Goal: Task Accomplishment & Management: Use online tool/utility

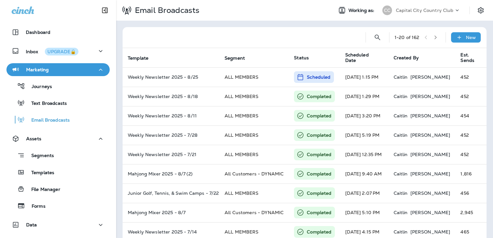
click at [417, 10] on p "Capital City Country Club" at bounding box center [425, 10] width 58 height 5
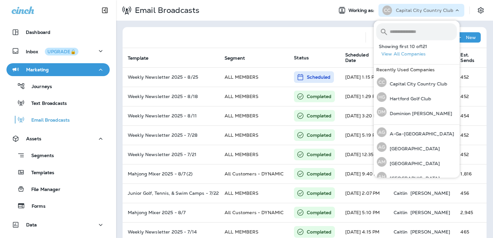
click at [398, 31] on input "text" at bounding box center [423, 31] width 67 height 17
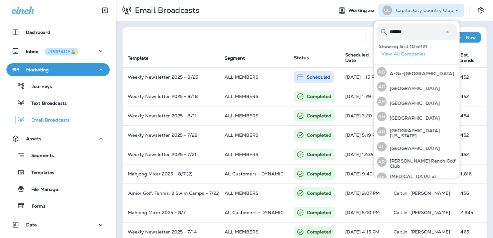
type input "*******"
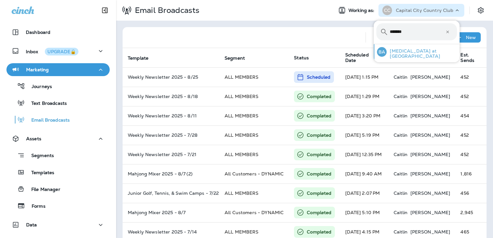
click at [415, 51] on p "[MEDICAL_DATA] at [GEOGRAPHIC_DATA]" at bounding box center [421, 53] width 70 height 10
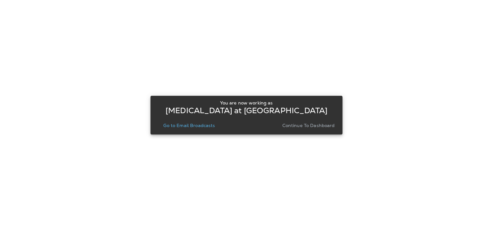
click at [300, 124] on p "Continue to Dashboard" at bounding box center [308, 125] width 53 height 5
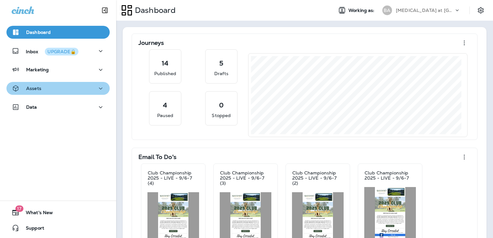
click at [61, 90] on div "Assets" at bounding box center [58, 88] width 93 height 8
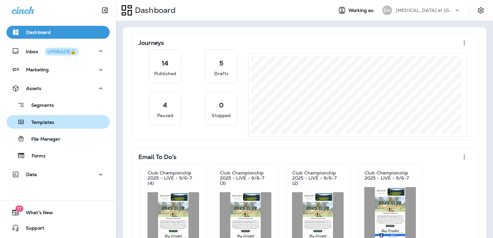
click at [66, 123] on div "Templates" at bounding box center [58, 122] width 98 height 10
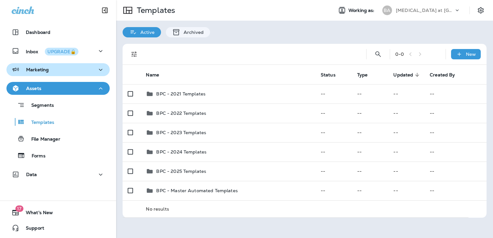
click at [64, 64] on button "Marketing" at bounding box center [57, 69] width 103 height 13
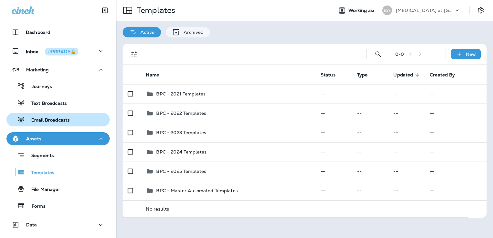
click at [82, 116] on div "Email Broadcasts" at bounding box center [58, 120] width 98 height 10
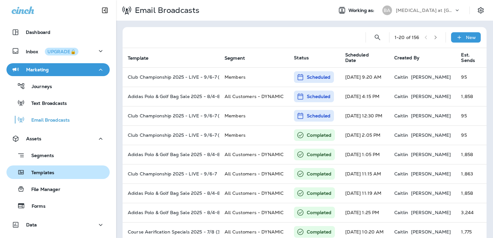
click at [55, 171] on div "Templates" at bounding box center [58, 172] width 98 height 10
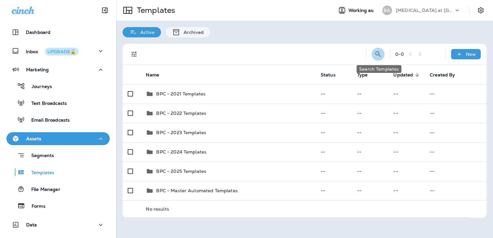
click at [378, 55] on icon "Search Templates" at bounding box center [378, 54] width 8 height 8
click at [335, 58] on input "text" at bounding box center [349, 53] width 57 height 17
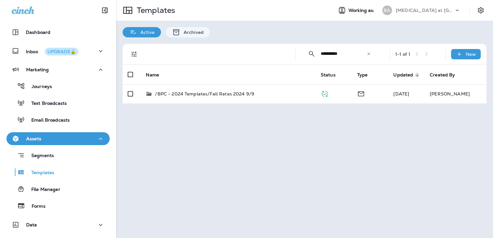
click at [344, 53] on input "**********" at bounding box center [344, 53] width 46 height 17
type input "*"
type input "**********"
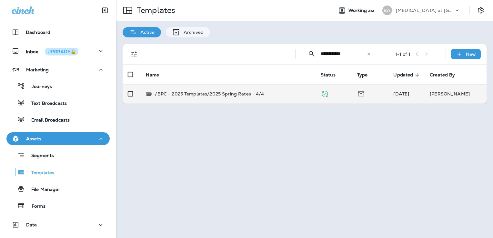
click at [229, 98] on td "/BPC - 2025 Templates/2025 Spring Rates - 4/4" at bounding box center [228, 93] width 174 height 19
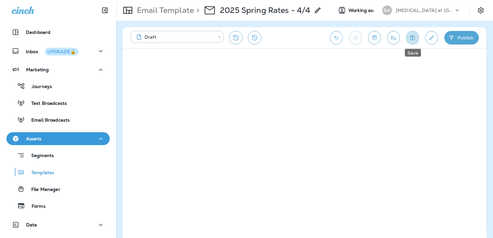
click at [411, 38] on icon "Save" at bounding box center [412, 38] width 7 height 6
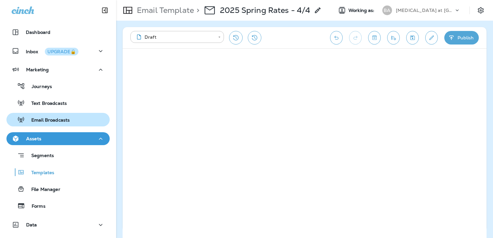
click at [66, 120] on p "Email Broadcasts" at bounding box center [47, 120] width 45 height 6
